Goal: Information Seeking & Learning: Understand process/instructions

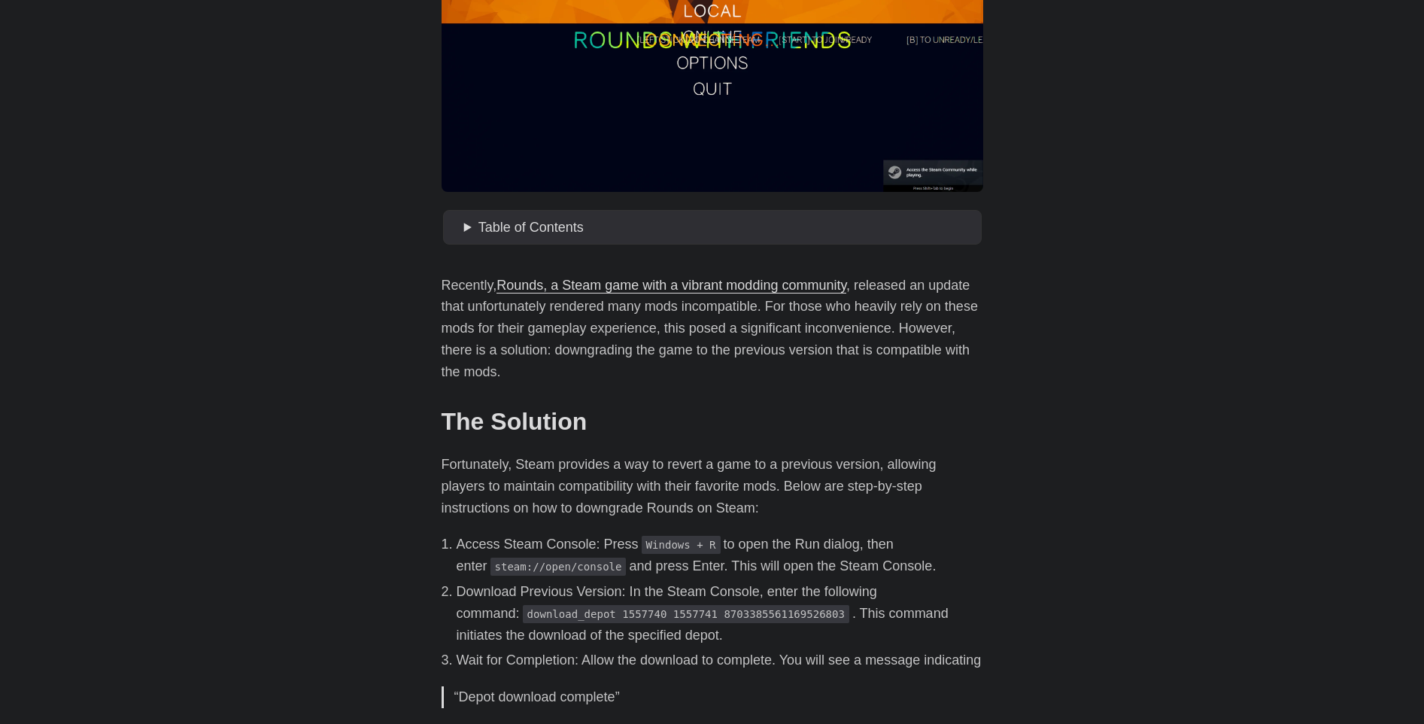
scroll to position [376, 0]
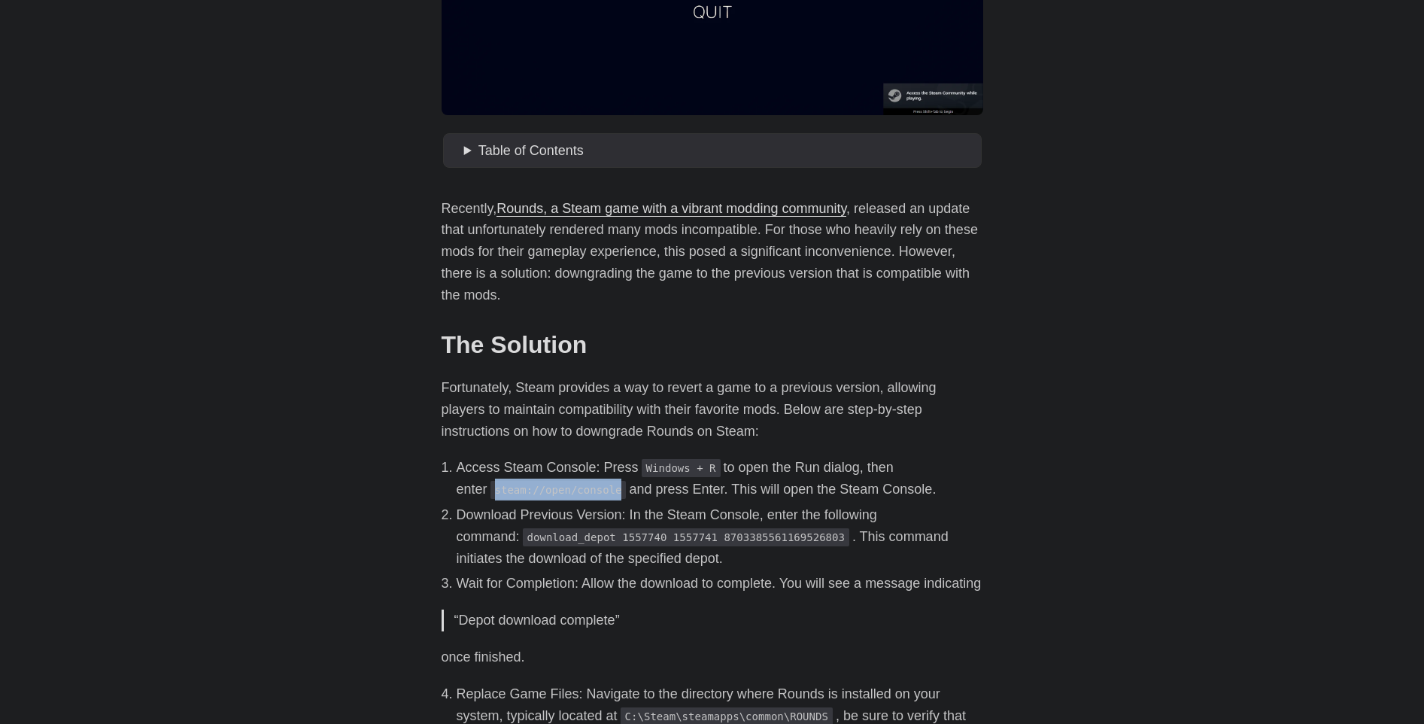
drag, startPoint x: 579, startPoint y: 492, endPoint x: 464, endPoint y: 491, distance: 115.1
click at [490, 491] on code "steam://open/console" at bounding box center [558, 490] width 136 height 18
copy code "steam://open/console"
click at [490, 499] on code "steam://open/console" at bounding box center [558, 490] width 136 height 18
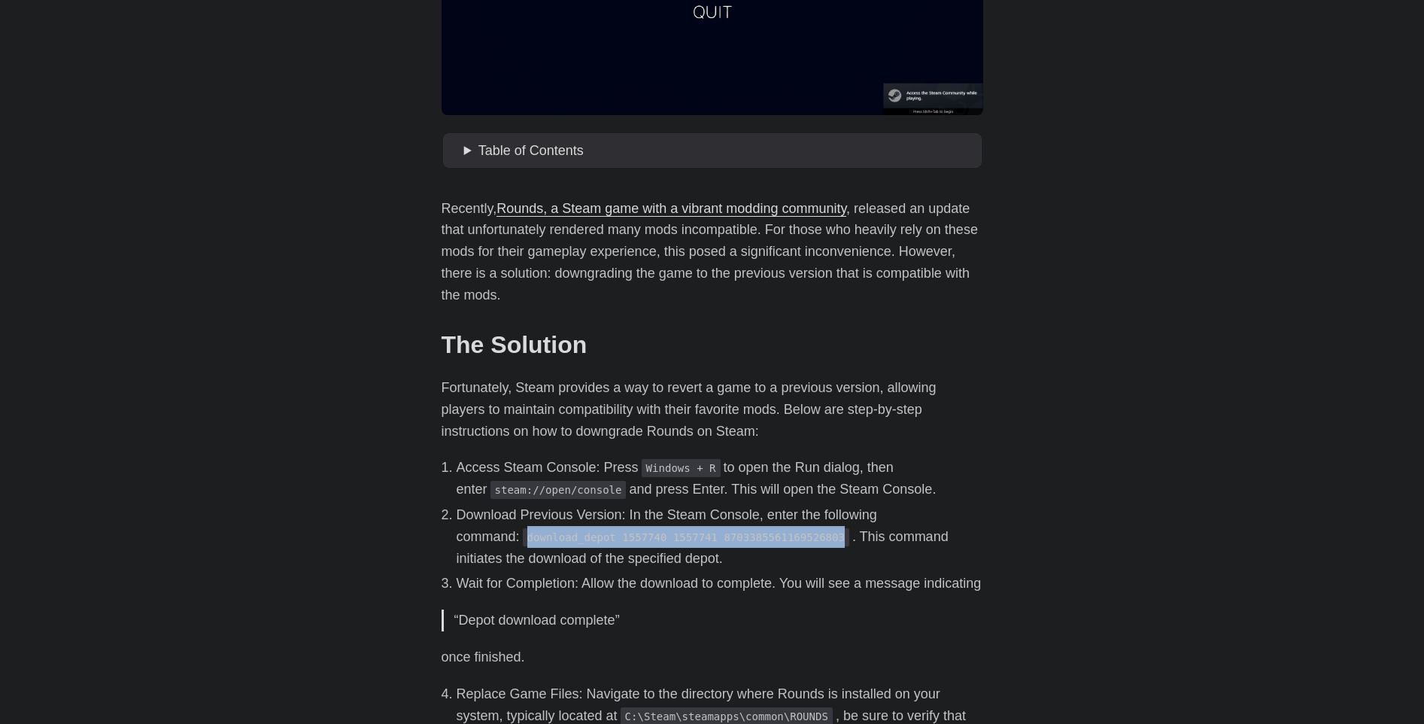
drag, startPoint x: 460, startPoint y: 544, endPoint x: 758, endPoint y: 542, distance: 298.6
click at [758, 542] on li "Download Previous Version: In the Steam Console, enter the following command: d…" at bounding box center [720, 536] width 527 height 65
copy code "download_depot 1557740 1557741 8703385561169526803"
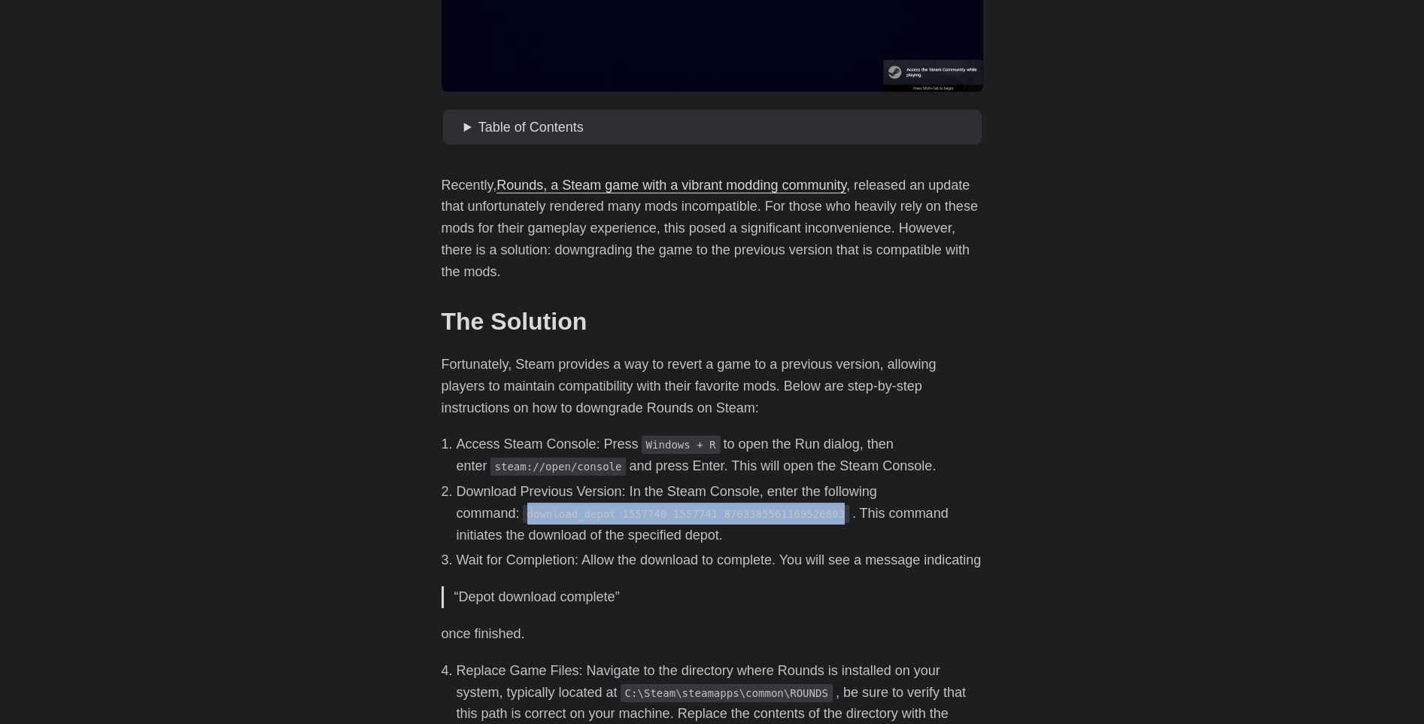
scroll to position [451, 0]
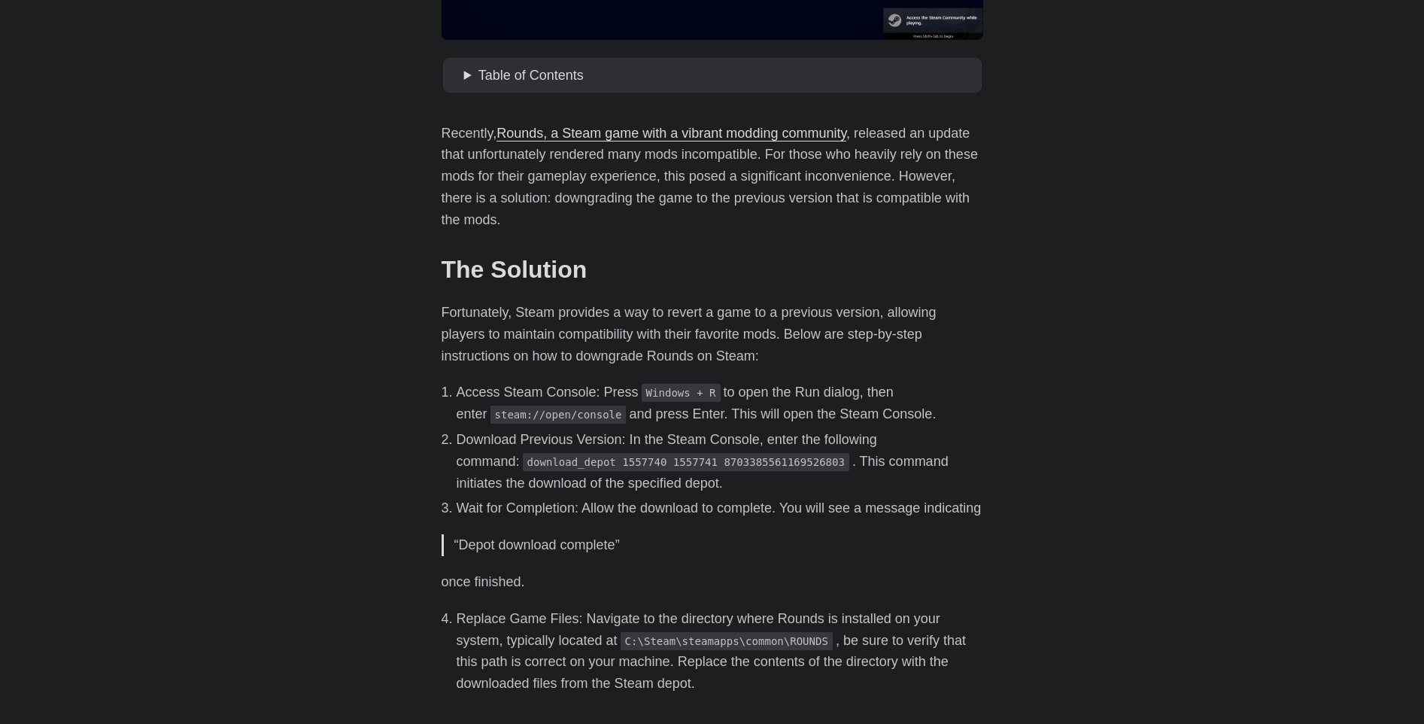
click at [739, 593] on p "once finished." at bounding box center [713, 582] width 542 height 22
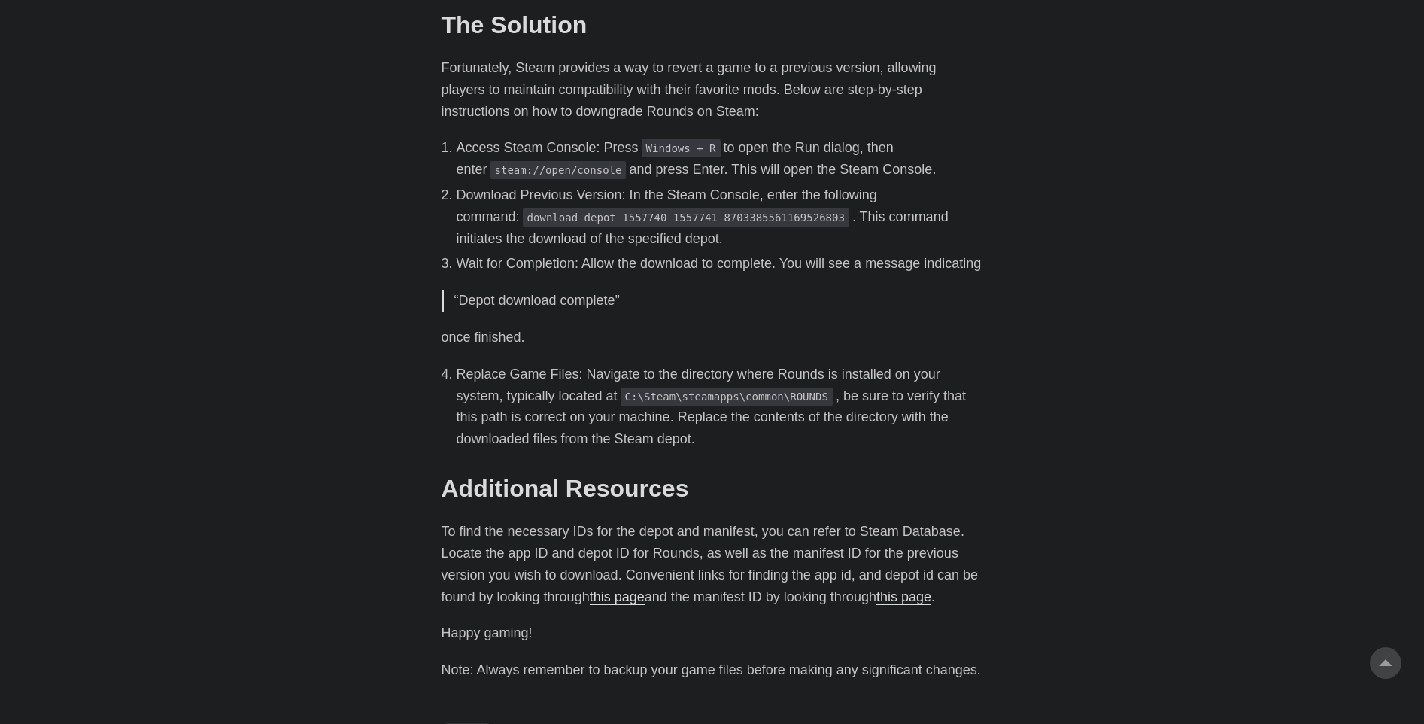
scroll to position [752, 0]
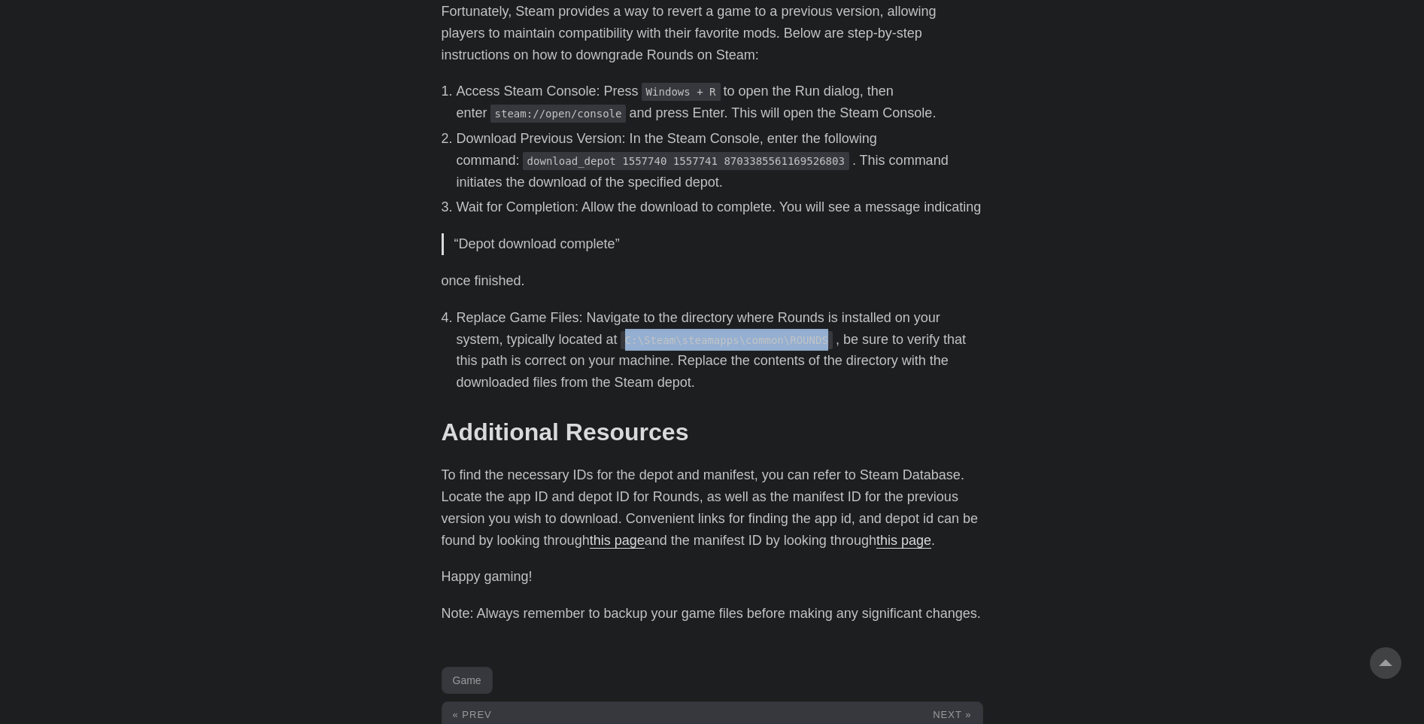
drag, startPoint x: 581, startPoint y: 362, endPoint x: 766, endPoint y: 360, distance: 184.3
click at [766, 349] on code "C:\Steam\steamapps\common\ROUNDS" at bounding box center [727, 340] width 212 height 18
copy code "C:\Steam\steamapps\common\ROUNDS"
click at [779, 446] on h2 "Additional Resources #" at bounding box center [713, 431] width 542 height 29
click at [917, 278] on div "Recently, Rounds, a Steam game with a vibrant modding community , released an u…" at bounding box center [713, 223] width 542 height 803
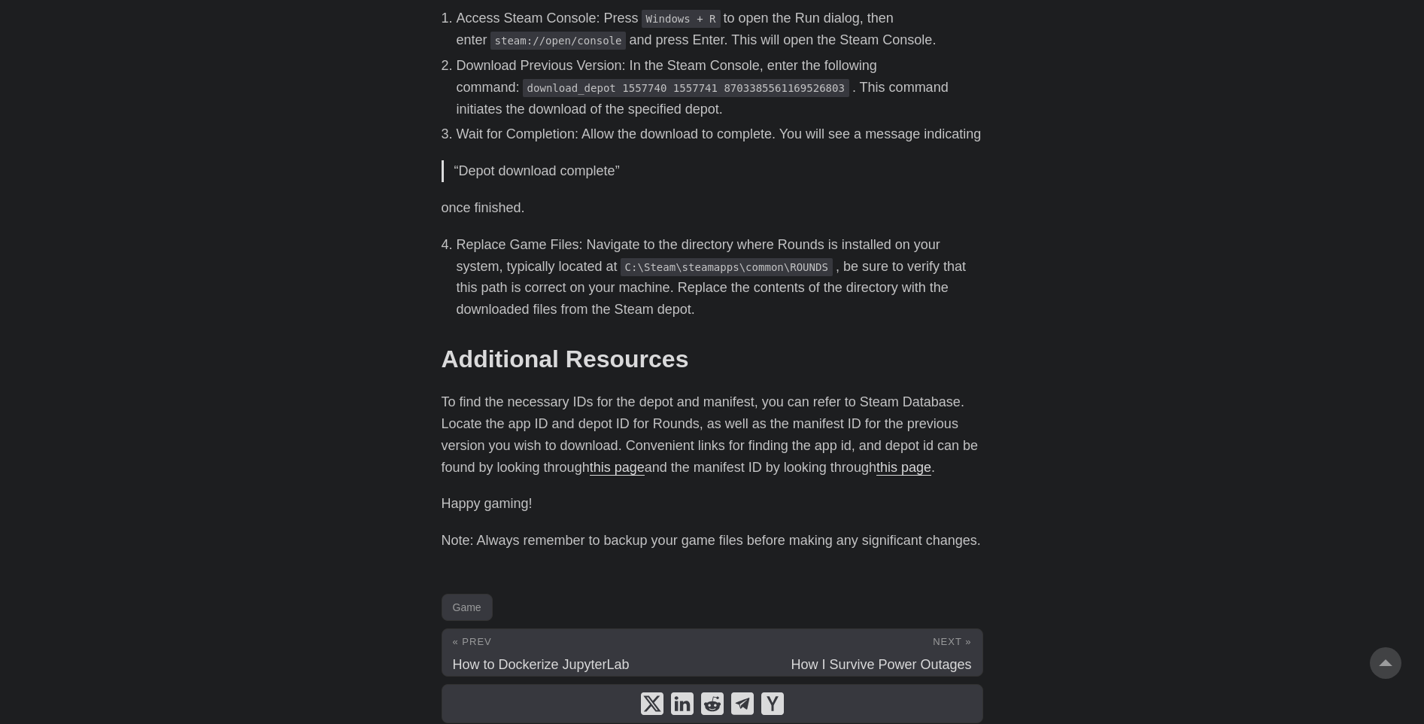
scroll to position [827, 0]
drag, startPoint x: 172, startPoint y: 230, endPoint x: 175, endPoint y: 242, distance: 12.2
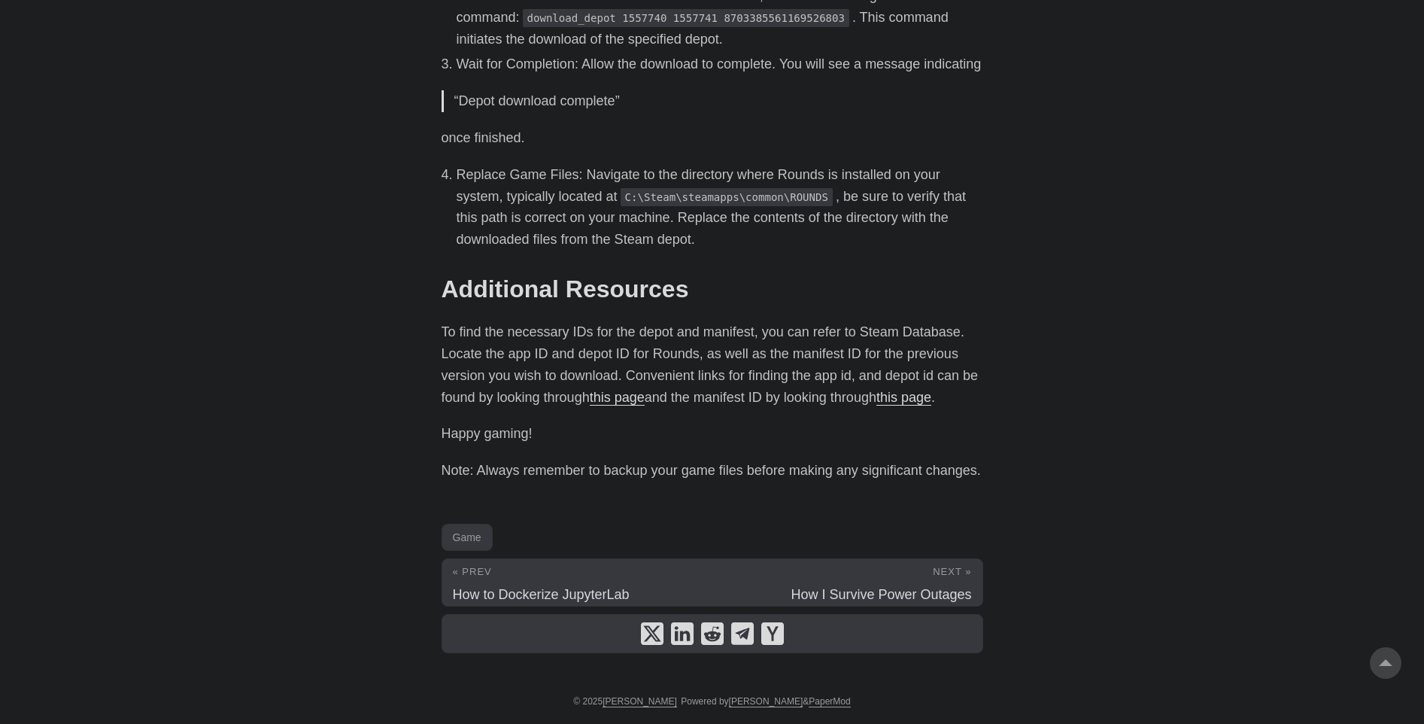
scroll to position [917, 0]
